Goal: Information Seeking & Learning: Learn about a topic

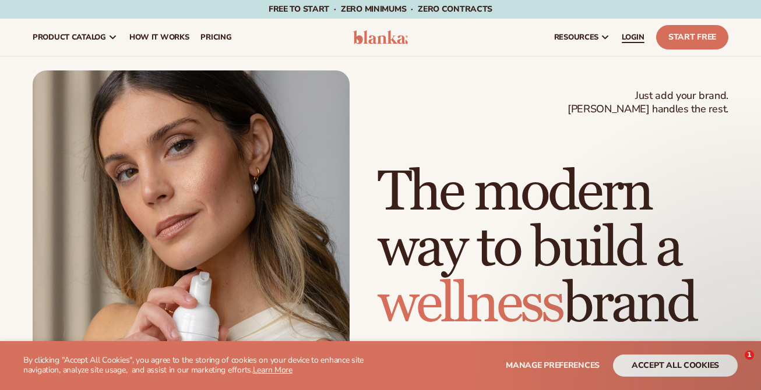
click at [633, 38] on span "LOGIN" at bounding box center [632, 37] width 23 height 9
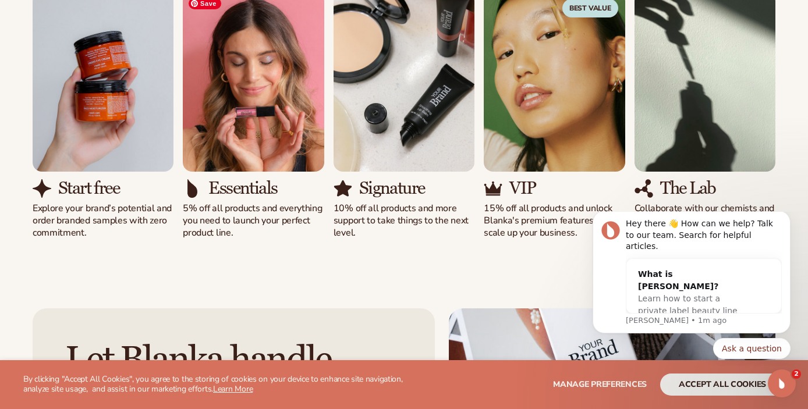
scroll to position [1136, 0]
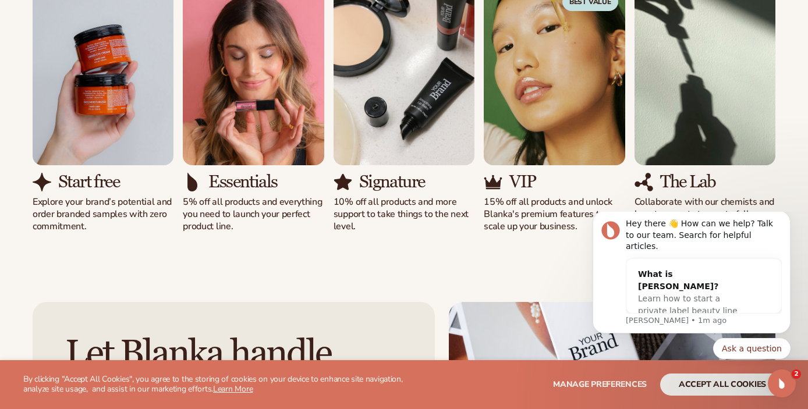
click at [73, 182] on h3 "Start free" at bounding box center [88, 181] width 61 height 19
click at [84, 211] on p "Explore your brand’s potential and order branded samples with zero commitment." at bounding box center [103, 214] width 141 height 36
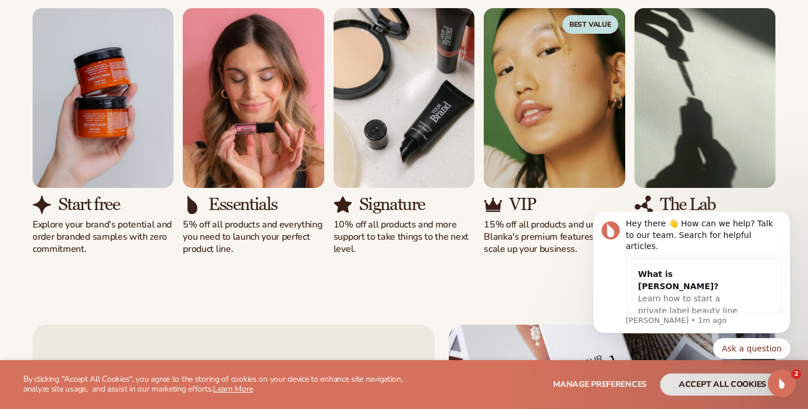
scroll to position [1113, 0]
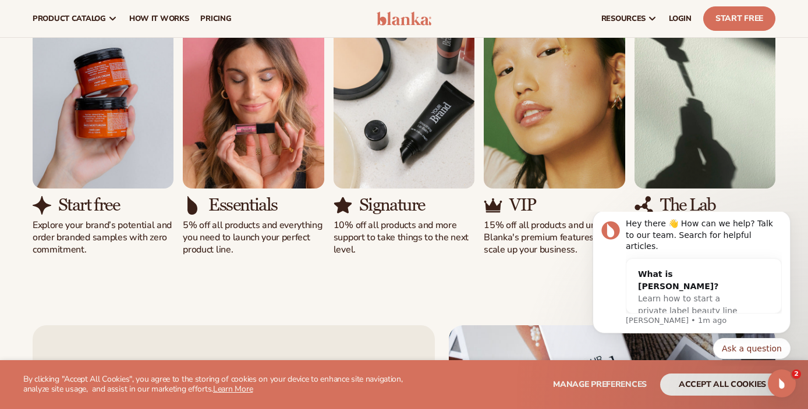
click at [47, 201] on img "1 / 5" at bounding box center [42, 205] width 19 height 19
click at [90, 226] on p "Explore your brand’s potential and order branded samples with zero commitment." at bounding box center [103, 238] width 141 height 36
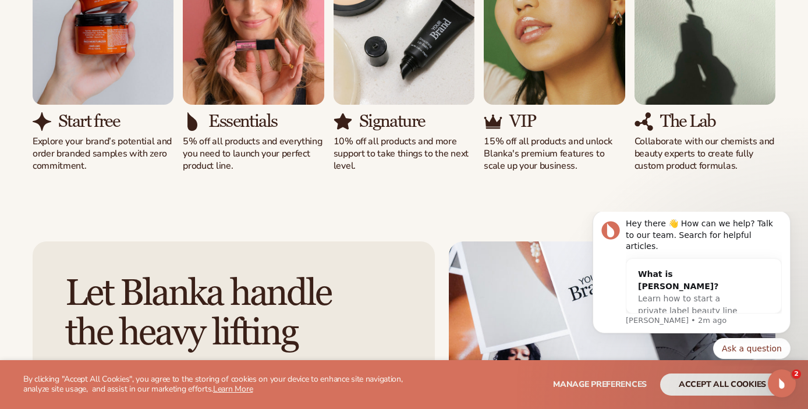
scroll to position [1200, 0]
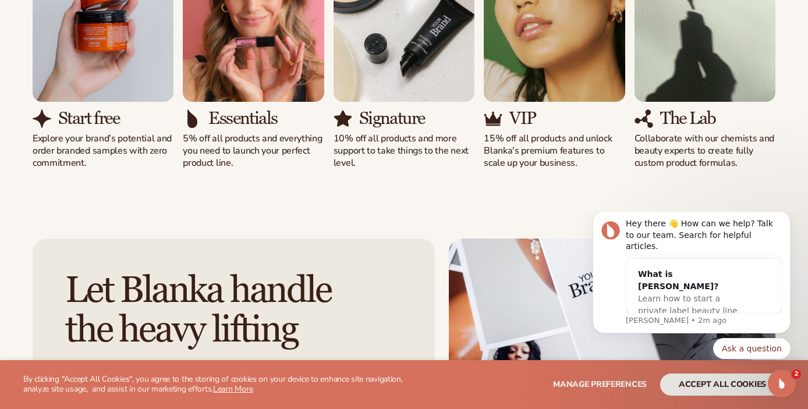
click at [42, 123] on img "1 / 5" at bounding box center [42, 119] width 19 height 19
click at [65, 149] on p "Explore your brand’s potential and order branded samples with zero commitment." at bounding box center [103, 151] width 141 height 36
click at [87, 72] on img "1 / 5" at bounding box center [103, 12] width 141 height 180
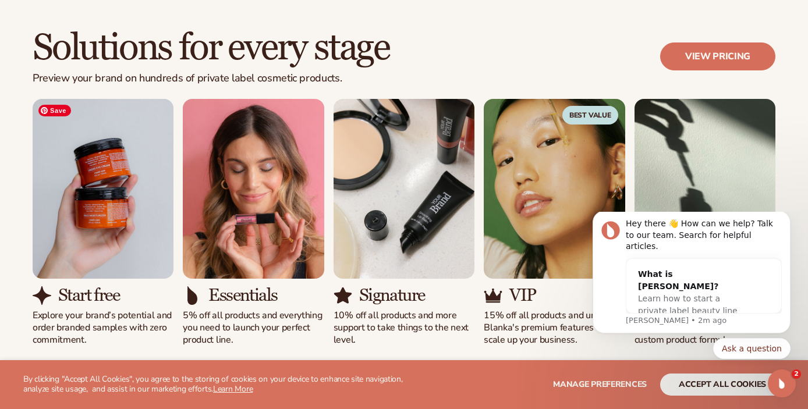
scroll to position [1026, 0]
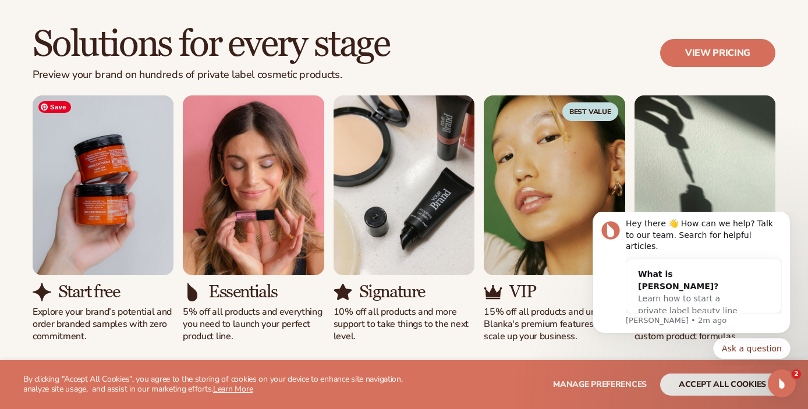
click at [92, 163] on img "1 / 5" at bounding box center [103, 186] width 141 height 180
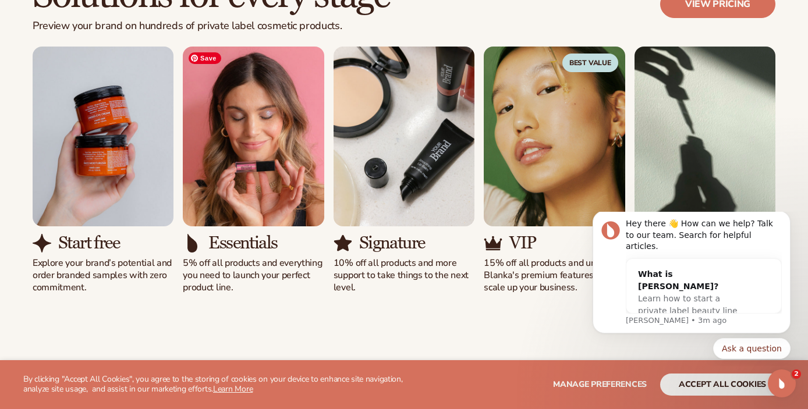
scroll to position [1075, 0]
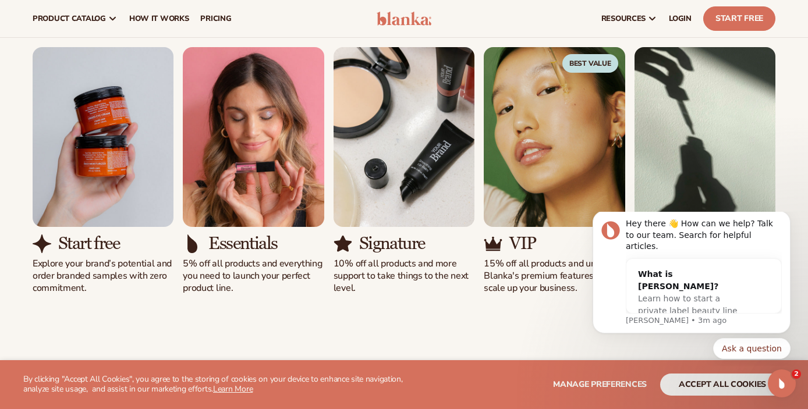
click at [85, 243] on h3 "Start free" at bounding box center [88, 243] width 61 height 19
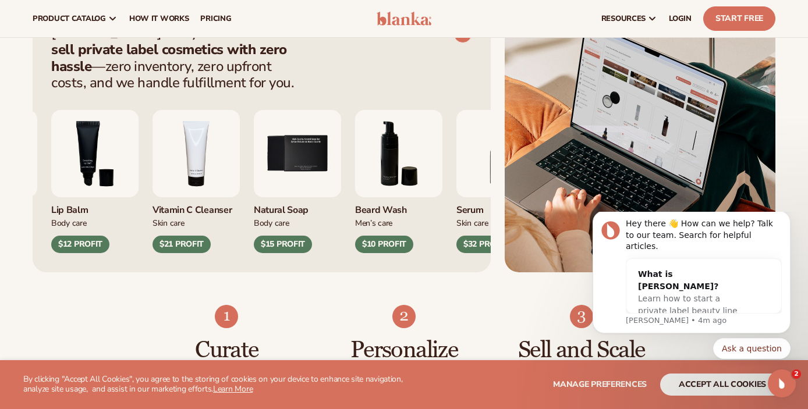
scroll to position [478, 0]
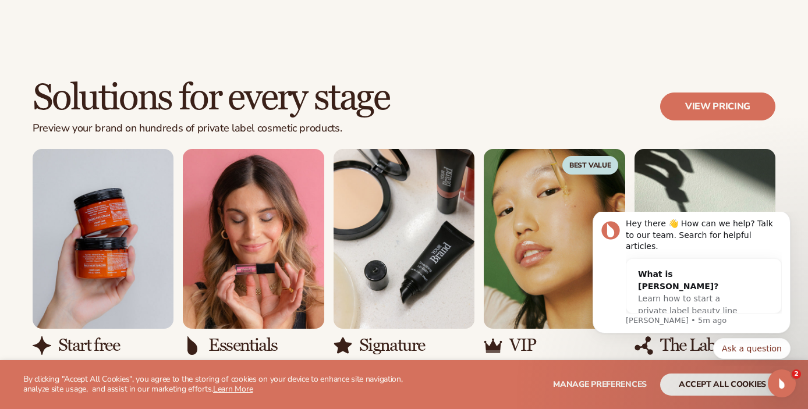
scroll to position [981, 0]
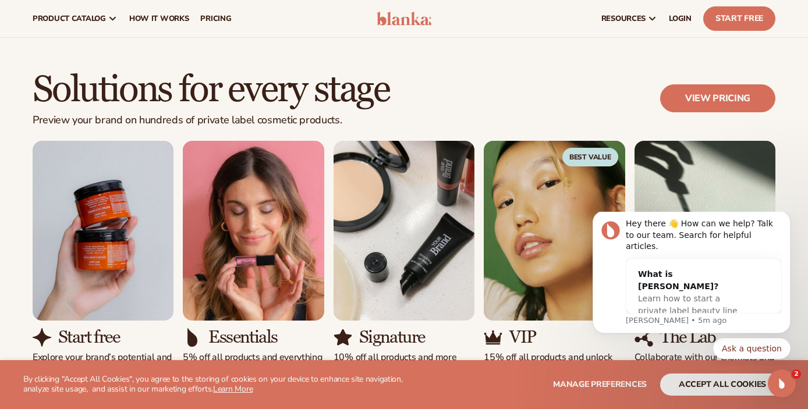
click at [331, 176] on div "Start free Explore your brand’s potential and order branded samples with zero c…" at bounding box center [404, 265] width 743 height 248
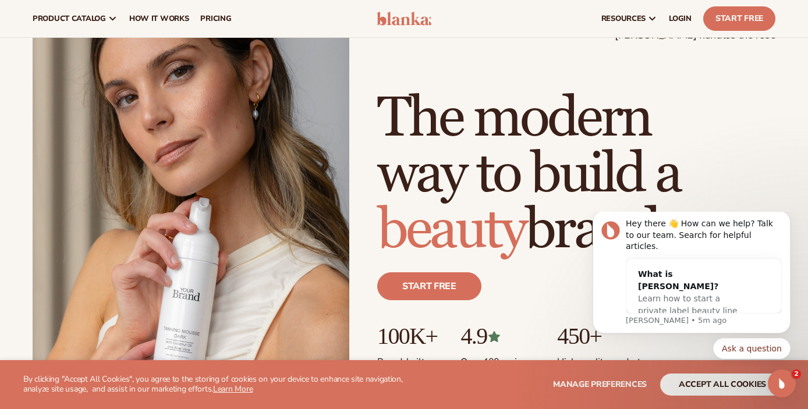
scroll to position [0, 0]
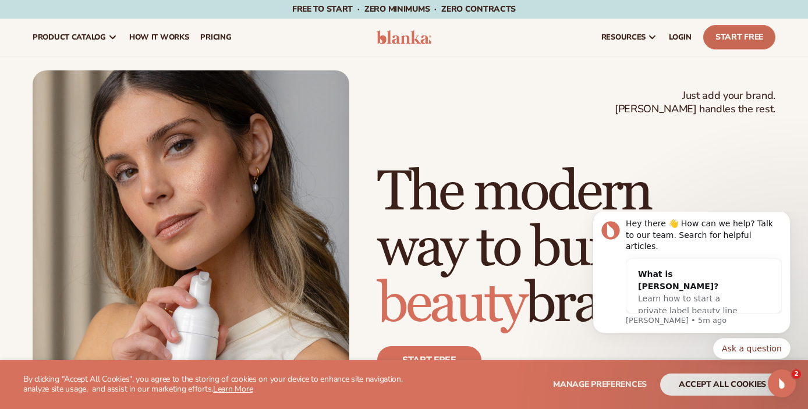
click at [721, 37] on link "Start Free" at bounding box center [740, 37] width 72 height 24
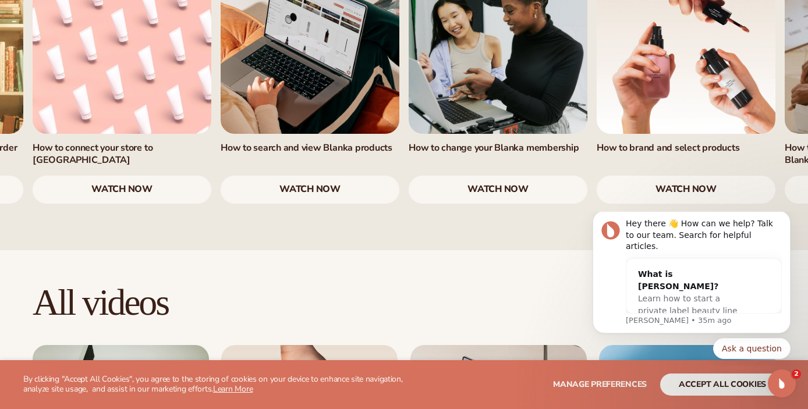
scroll to position [874, 0]
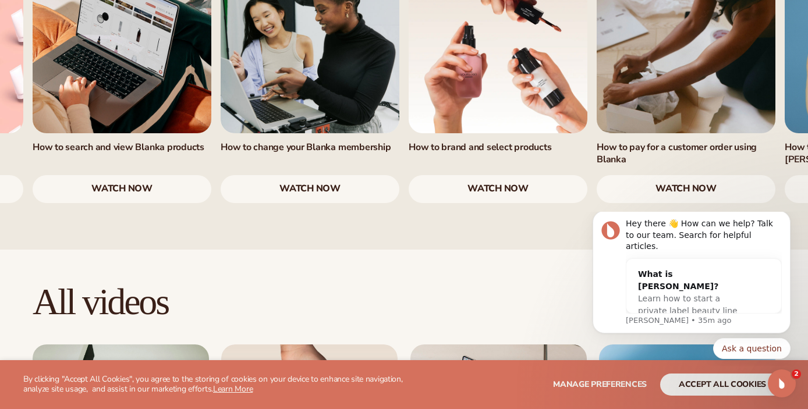
click at [476, 175] on link "watch now" at bounding box center [498, 189] width 179 height 28
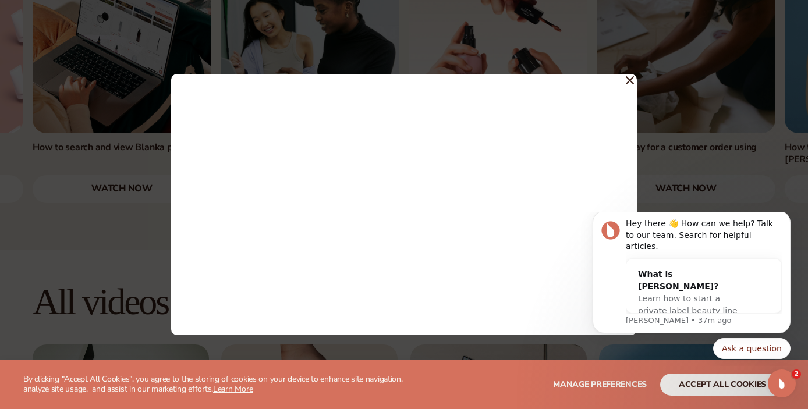
click at [630, 75] on span at bounding box center [630, 79] width 8 height 21
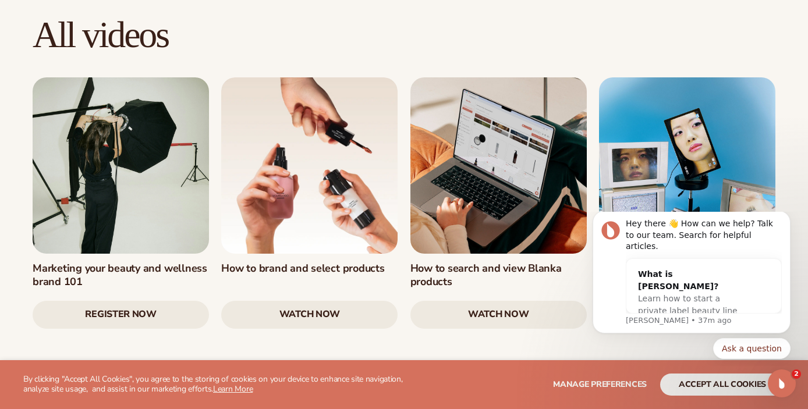
scroll to position [1149, 0]
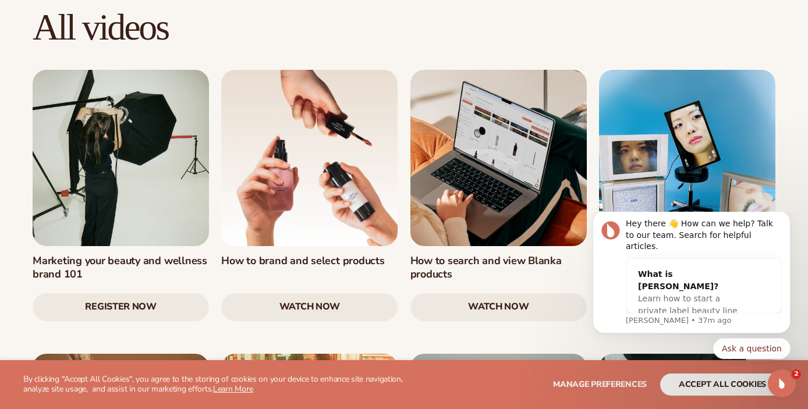
click at [144, 179] on link at bounding box center [121, 158] width 176 height 176
click at [349, 163] on link at bounding box center [309, 158] width 176 height 176
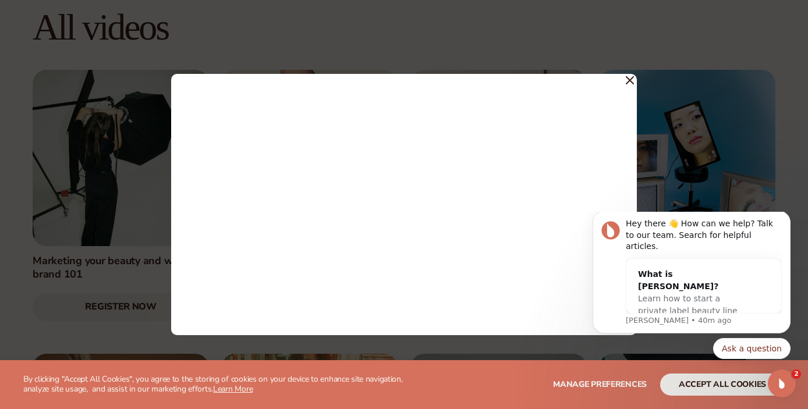
click at [631, 77] on icon at bounding box center [630, 80] width 8 height 8
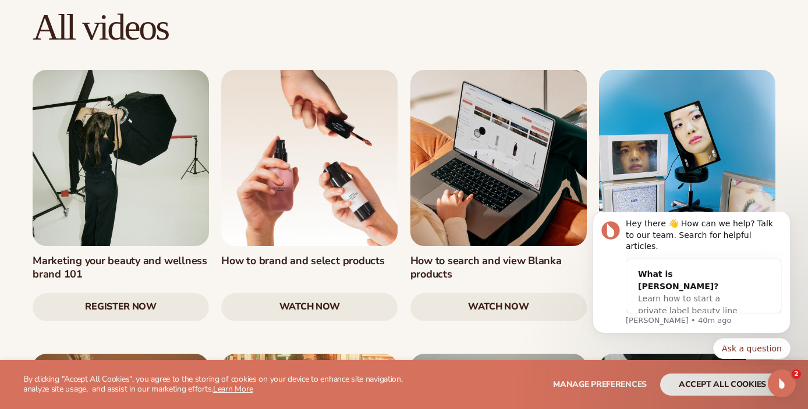
click at [482, 294] on link "watch now" at bounding box center [499, 308] width 176 height 28
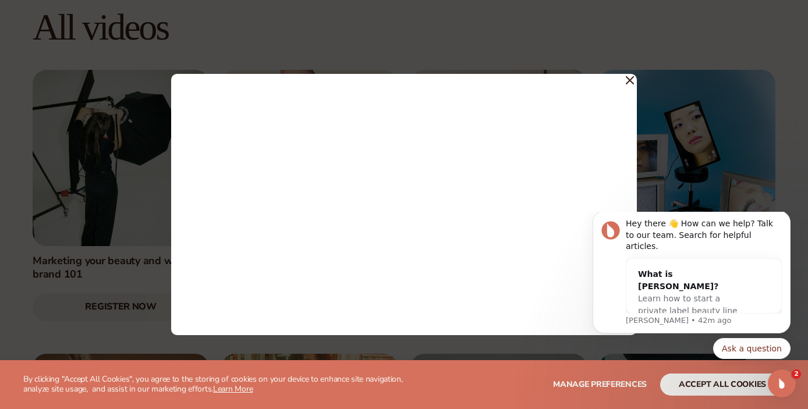
click at [631, 82] on icon at bounding box center [630, 80] width 7 height 7
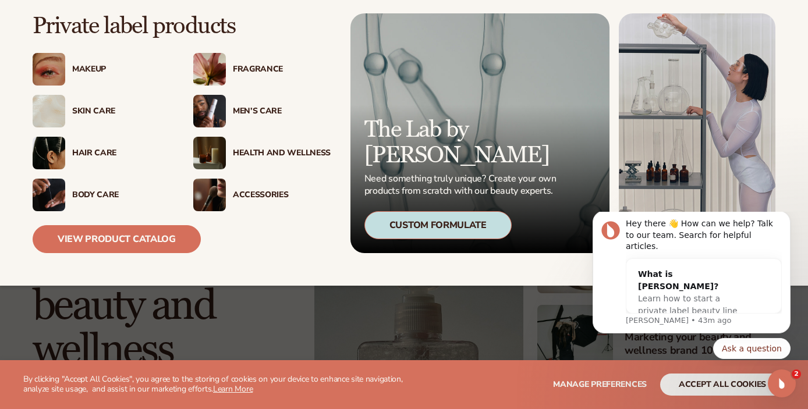
scroll to position [0, 0]
